Goal: Find specific page/section: Find specific page/section

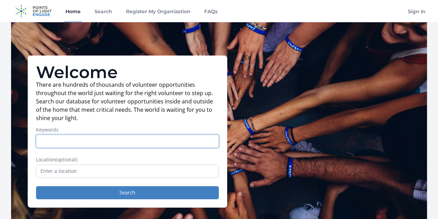
scroll to position [20, 0]
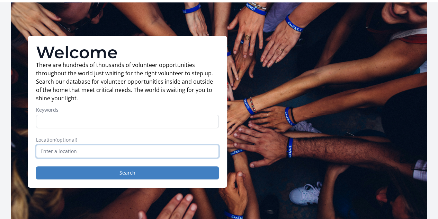
click at [78, 158] on input "text" at bounding box center [127, 151] width 183 height 13
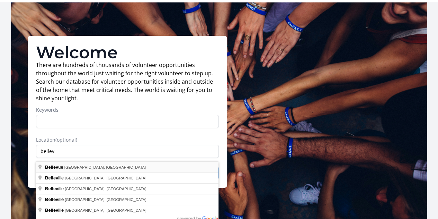
type input "[GEOGRAPHIC_DATA], [GEOGRAPHIC_DATA], [GEOGRAPHIC_DATA]"
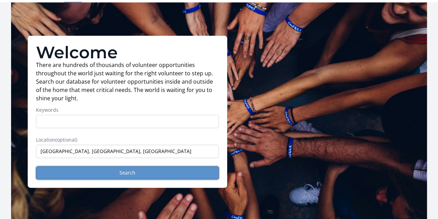
click at [123, 179] on button "Search" at bounding box center [127, 172] width 183 height 13
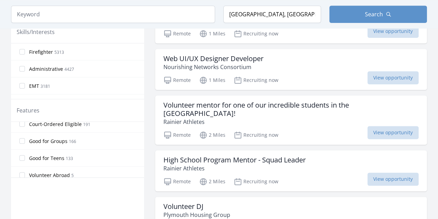
scroll to position [164, 0]
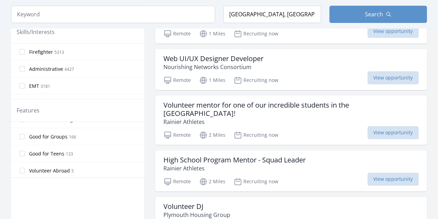
click at [60, 154] on span "Good for Teens" at bounding box center [46, 153] width 35 height 7
click at [25, 154] on input "Good for Teens 133" at bounding box center [22, 153] width 6 height 6
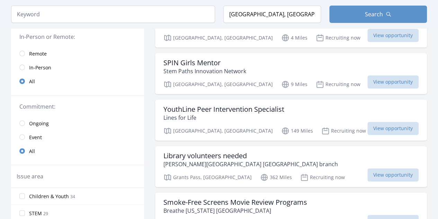
scroll to position [92, 0]
